Goal: Book appointment/travel/reservation

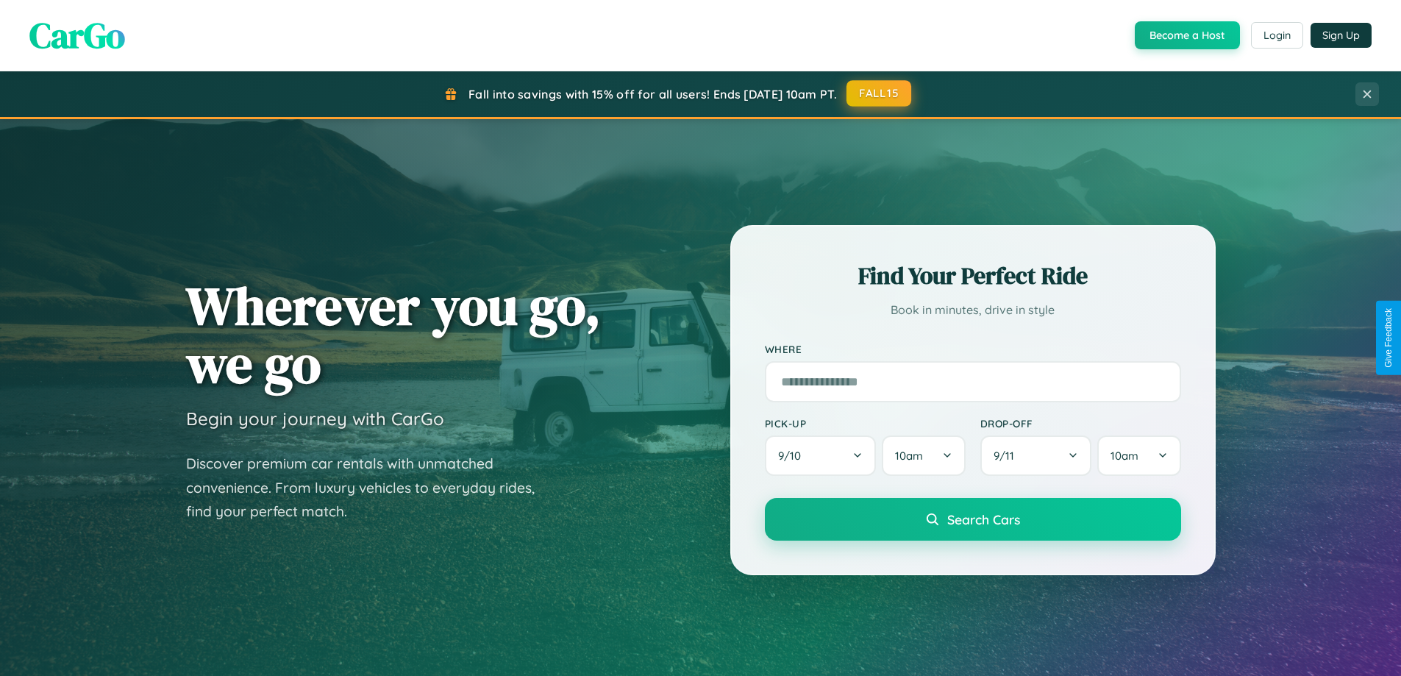
click at [880, 93] on button "FALL15" at bounding box center [879, 93] width 65 height 26
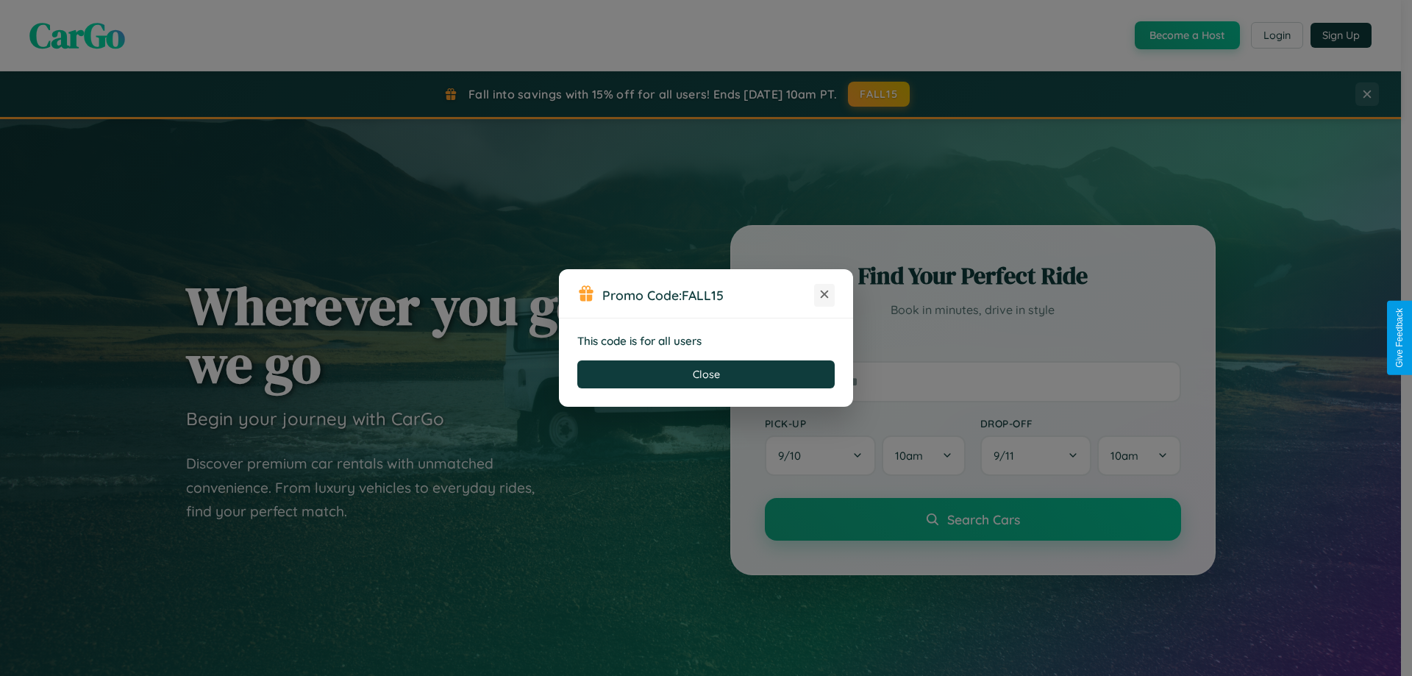
click at [825, 295] on icon at bounding box center [824, 294] width 15 height 15
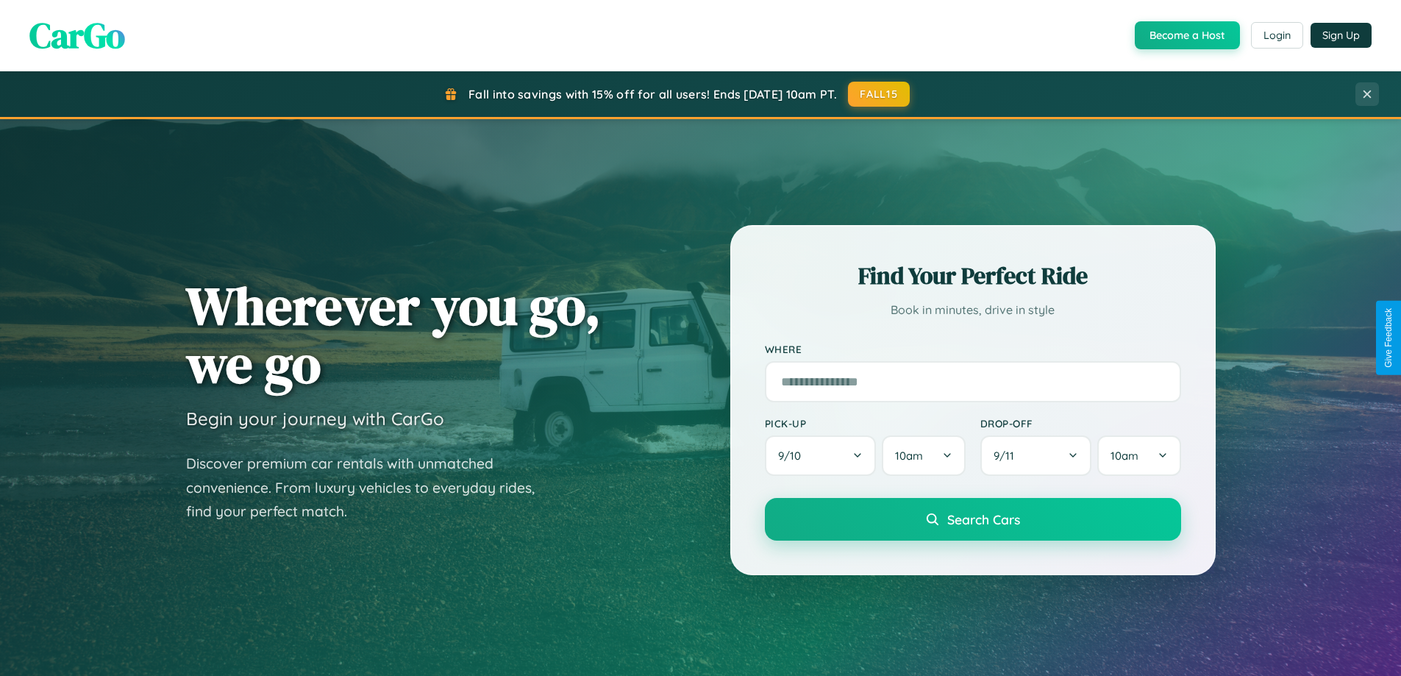
scroll to position [634, 0]
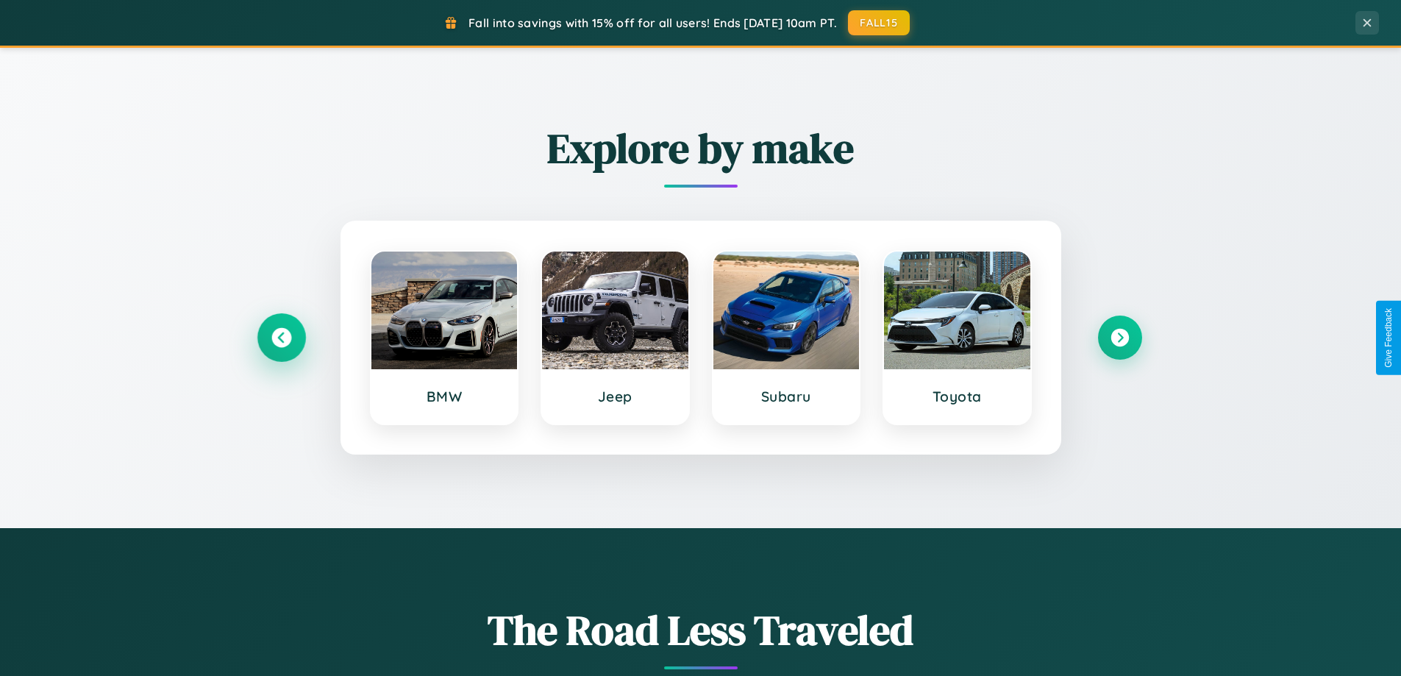
click at [281, 338] on icon at bounding box center [281, 338] width 20 height 20
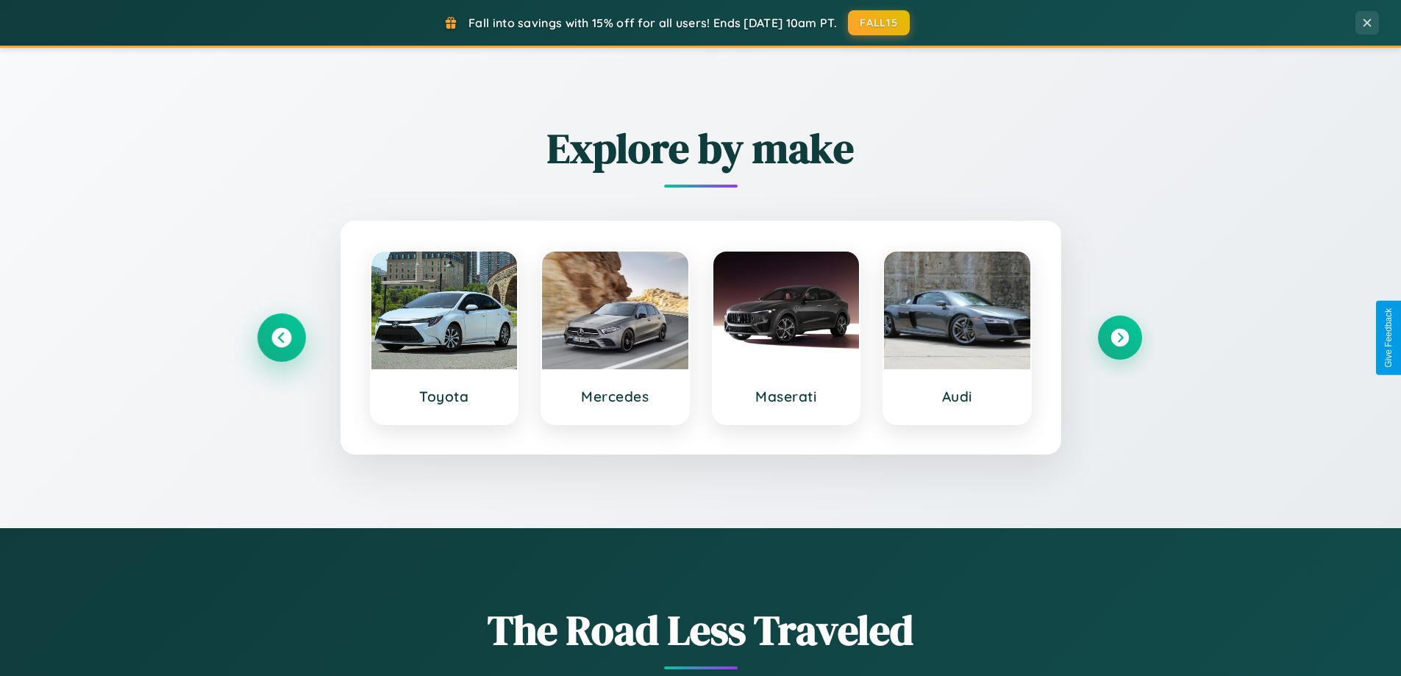
scroll to position [2363, 0]
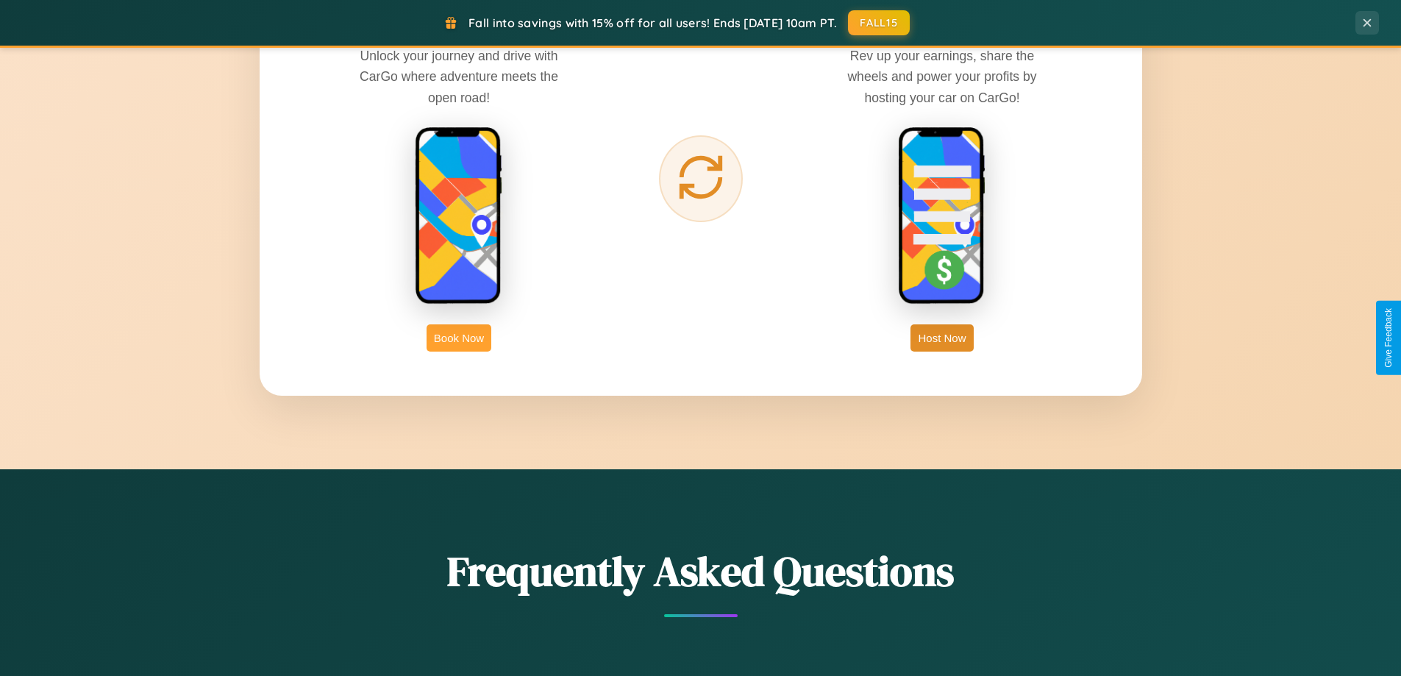
click at [459, 338] on button "Book Now" at bounding box center [459, 337] width 65 height 27
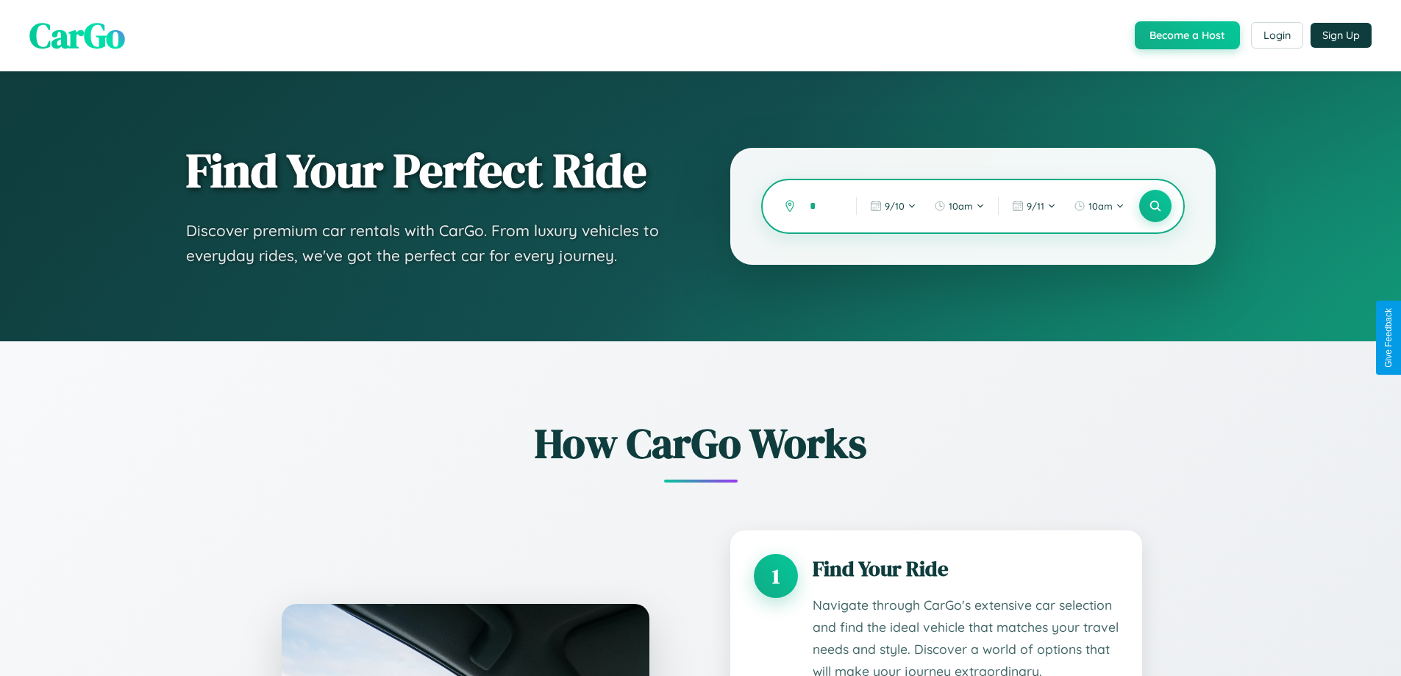
type input "**"
